Goal: Task Accomplishment & Management: Manage account settings

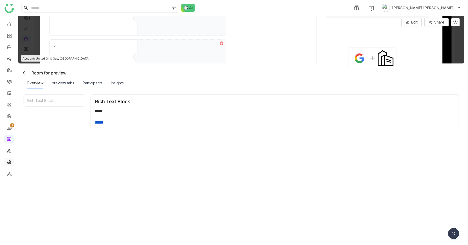
click at [8, 162] on link at bounding box center [9, 162] width 5 height 4
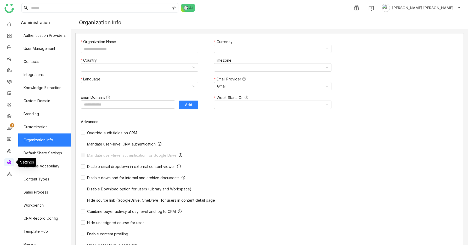
type input "*******"
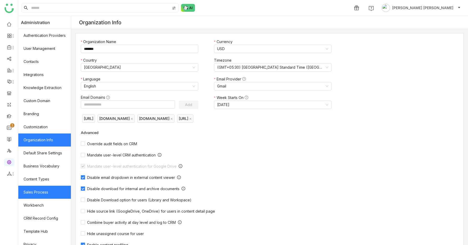
scroll to position [32, 0]
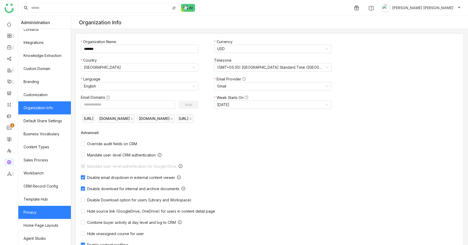
click at [45, 215] on link "Privacy" at bounding box center [44, 212] width 53 height 13
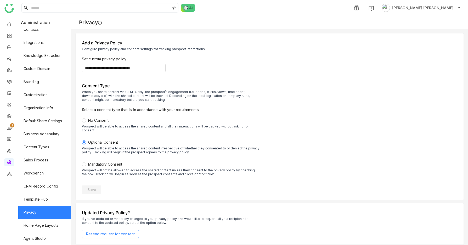
click at [96, 168] on div "Prospect will not be allowed to access the shared content unless they consent t…" at bounding box center [171, 172] width 178 height 8
click at [94, 178] on label "Mandatory Consent Prospect will not be allowed to access the shared content unl…" at bounding box center [171, 173] width 178 height 22
click at [94, 187] on span "Save" at bounding box center [91, 189] width 9 height 5
click at [8, 140] on link at bounding box center [9, 139] width 5 height 4
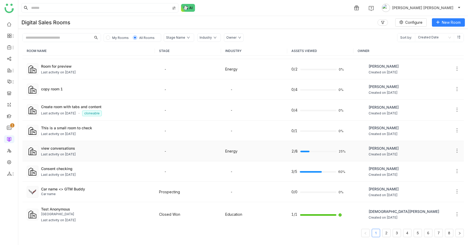
scroll to position [38, 0]
click at [106, 195] on div "Car name" at bounding box center [96, 194] width 110 height 5
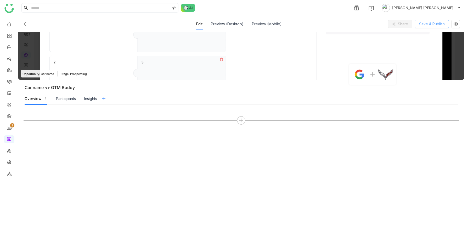
click at [434, 22] on span "Save & Publish" at bounding box center [432, 24] width 26 height 6
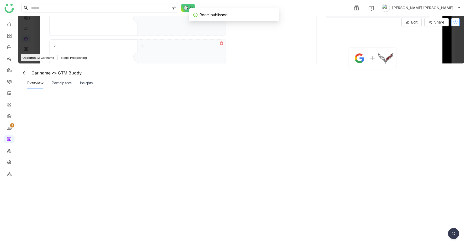
click at [457, 22] on icon at bounding box center [455, 22] width 4 height 4
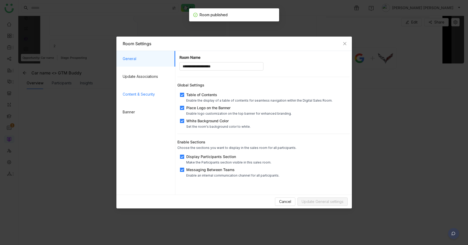
click at [136, 92] on span "Content & Security" at bounding box center [147, 95] width 48 height 16
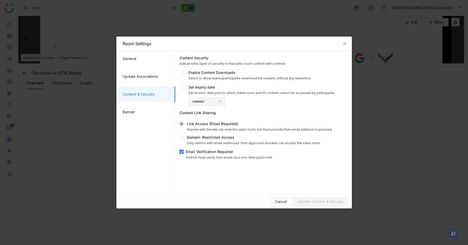
click at [199, 152] on div "Email Verification Required" at bounding box center [229, 151] width 87 height 5
click at [305, 203] on span "Update Content & Security" at bounding box center [320, 202] width 46 height 6
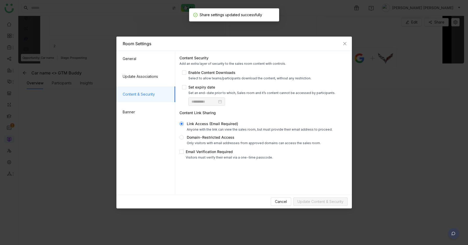
click at [283, 206] on div "Cancel Update Content & Security" at bounding box center [233, 202] width 235 height 14
click at [283, 201] on span "Cancel" at bounding box center [281, 202] width 12 height 6
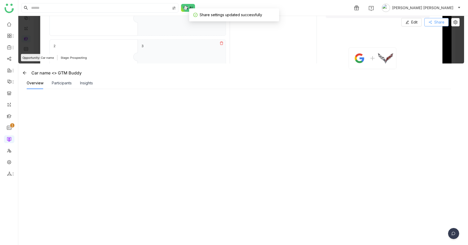
click at [432, 22] on icon at bounding box center [430, 22] width 3 height 3
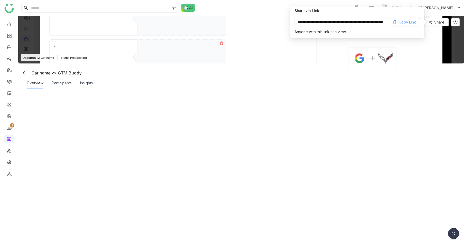
click at [396, 21] on button "Copy Link" at bounding box center [404, 22] width 31 height 8
click at [401, 21] on span "Copy Link" at bounding box center [407, 22] width 17 height 6
click at [7, 163] on link at bounding box center [9, 162] width 5 height 4
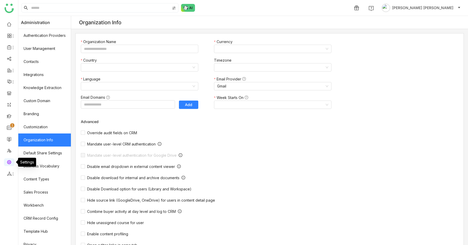
type input "*******"
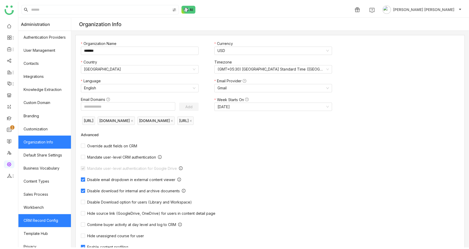
scroll to position [32, 0]
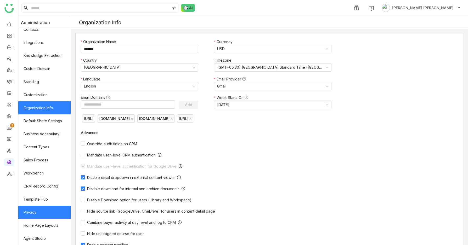
click at [35, 214] on link "Privacy" at bounding box center [44, 212] width 53 height 13
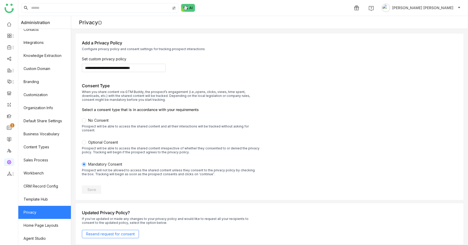
click at [94, 140] on span "Optional Consent" at bounding box center [103, 142] width 30 height 4
click at [92, 190] on button "Save" at bounding box center [91, 190] width 19 height 8
click at [437, 8] on span "[PERSON_NAME] [PERSON_NAME]" at bounding box center [422, 8] width 61 height 6
click at [429, 20] on span "Profile" at bounding box center [418, 20] width 23 height 8
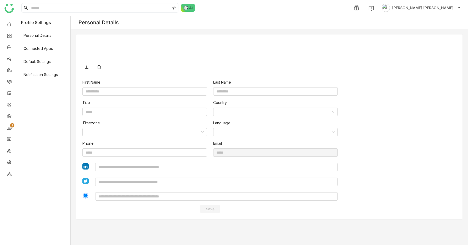
type input "**********"
type input "*********"
type input "**********"
